Goal: Navigation & Orientation: Understand site structure

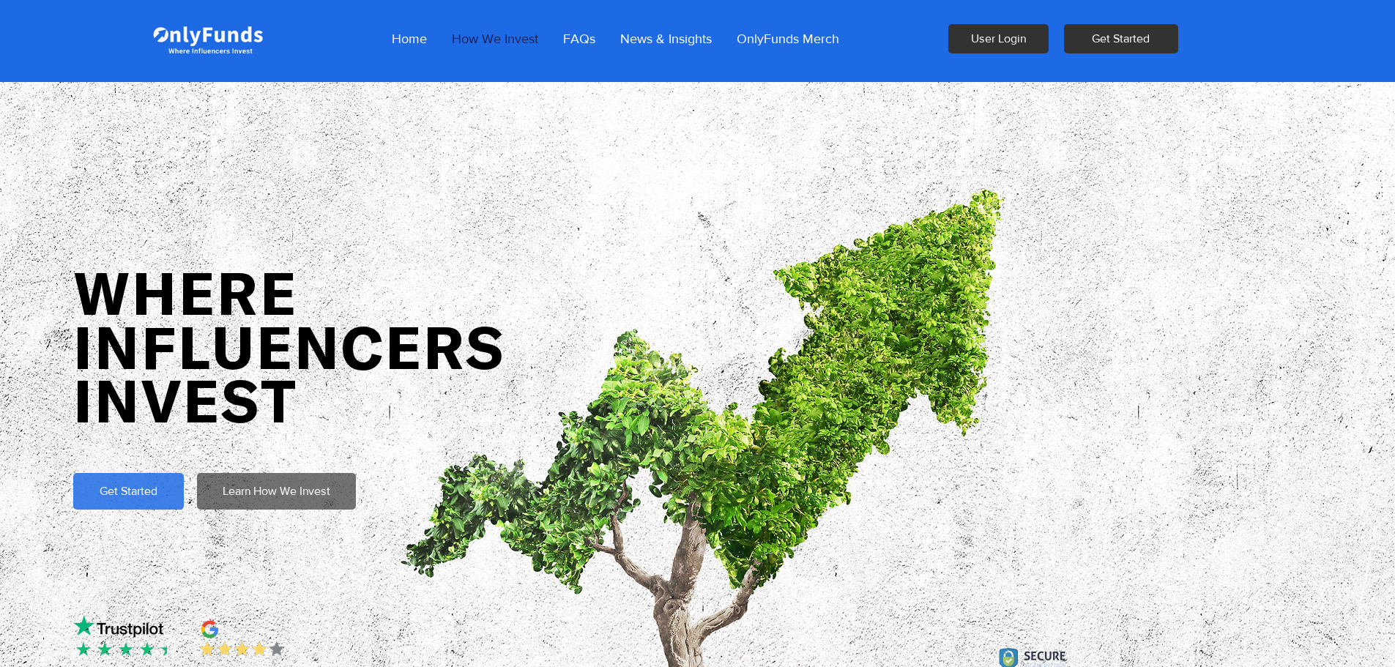
click at [505, 31] on p "How We Invest" at bounding box center [494, 38] width 101 height 37
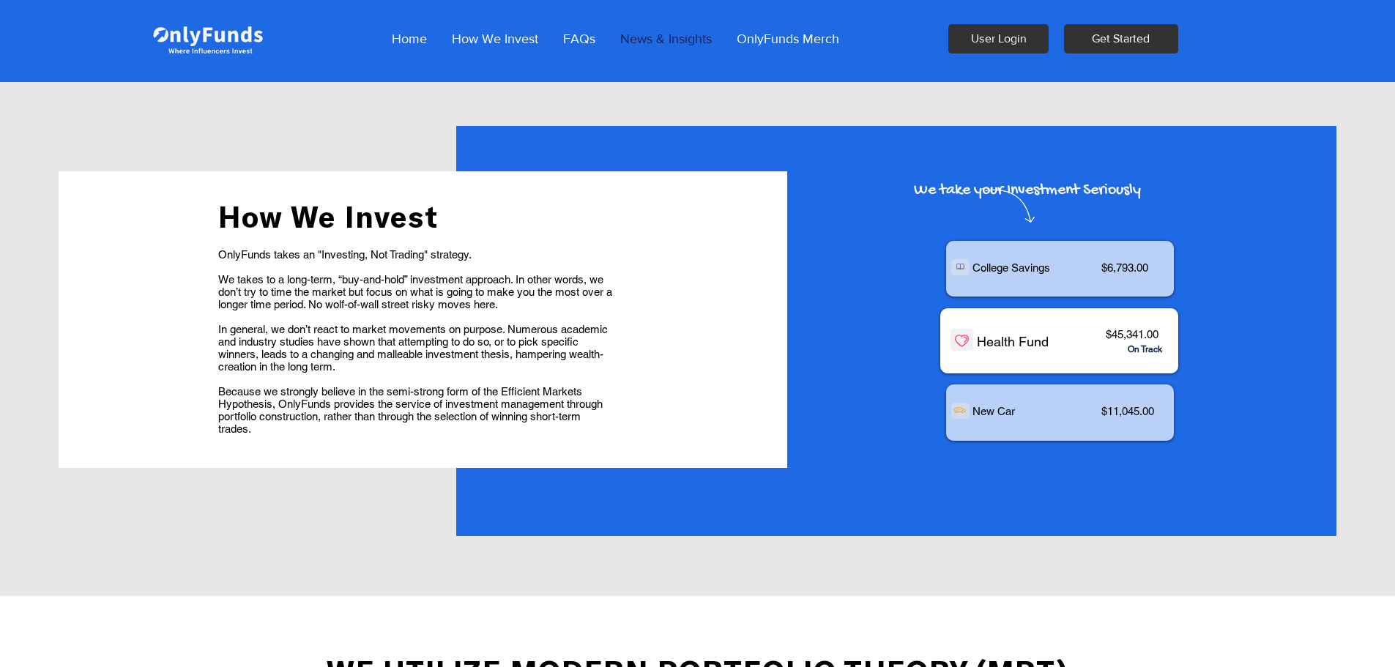
click at [655, 34] on p "News & Insights" at bounding box center [666, 38] width 106 height 37
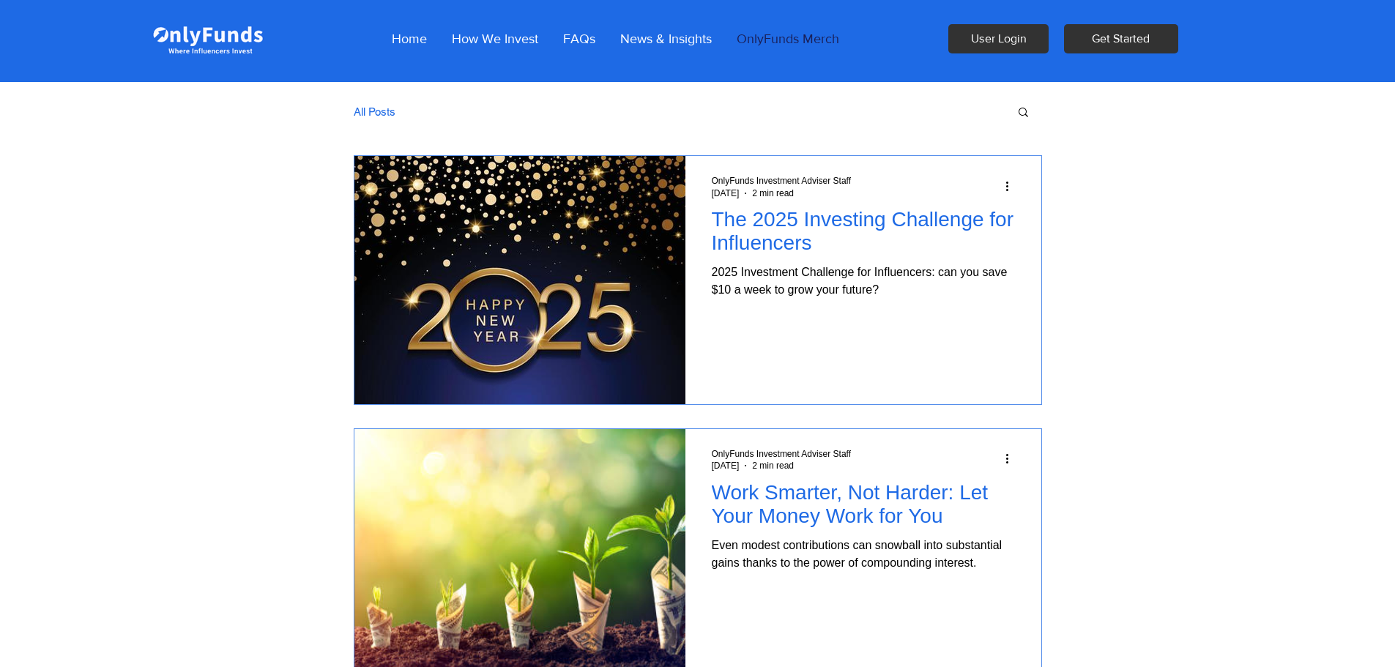
click at [759, 45] on p "OnlyFunds Merch" at bounding box center [787, 38] width 117 height 37
